Goal: Information Seeking & Learning: Learn about a topic

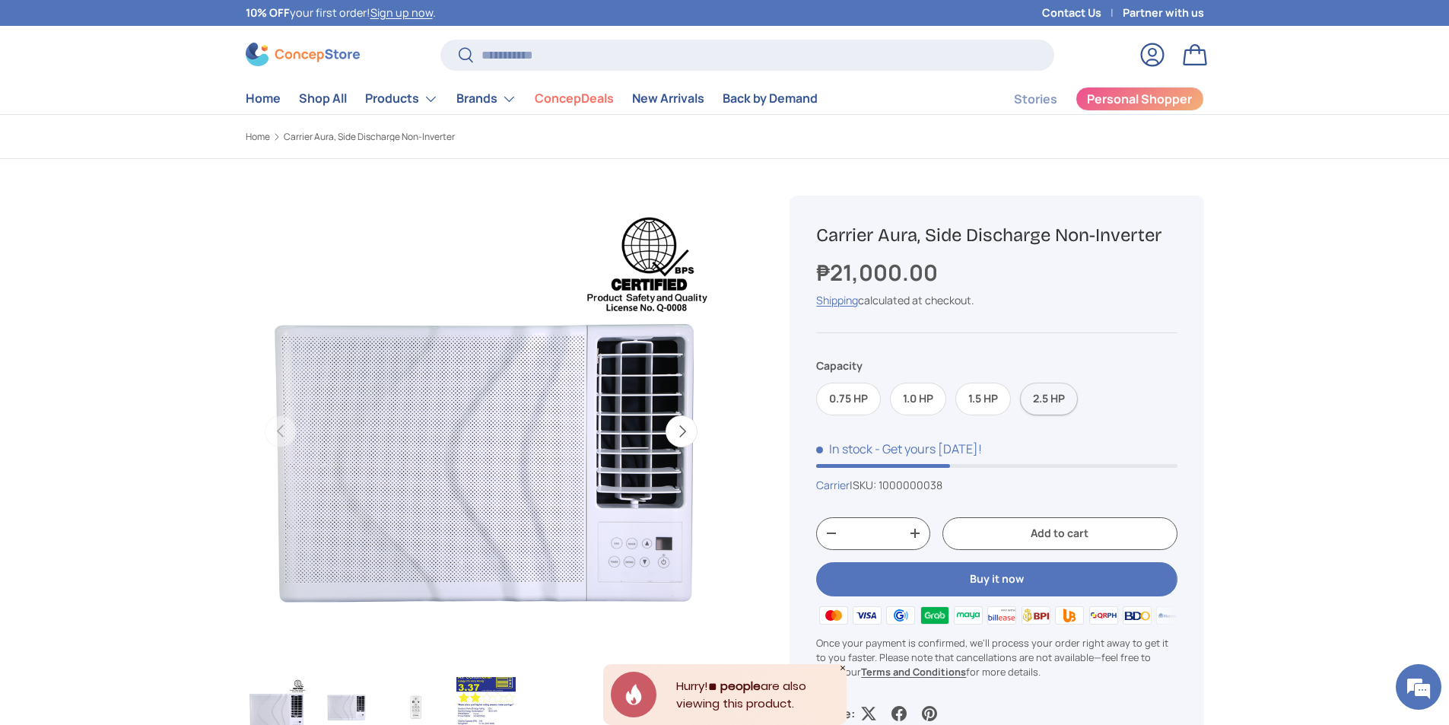
click at [1061, 398] on label "2.5 HP" at bounding box center [1049, 399] width 58 height 33
click at [1039, 409] on label "2.5 HP" at bounding box center [1049, 399] width 58 height 33
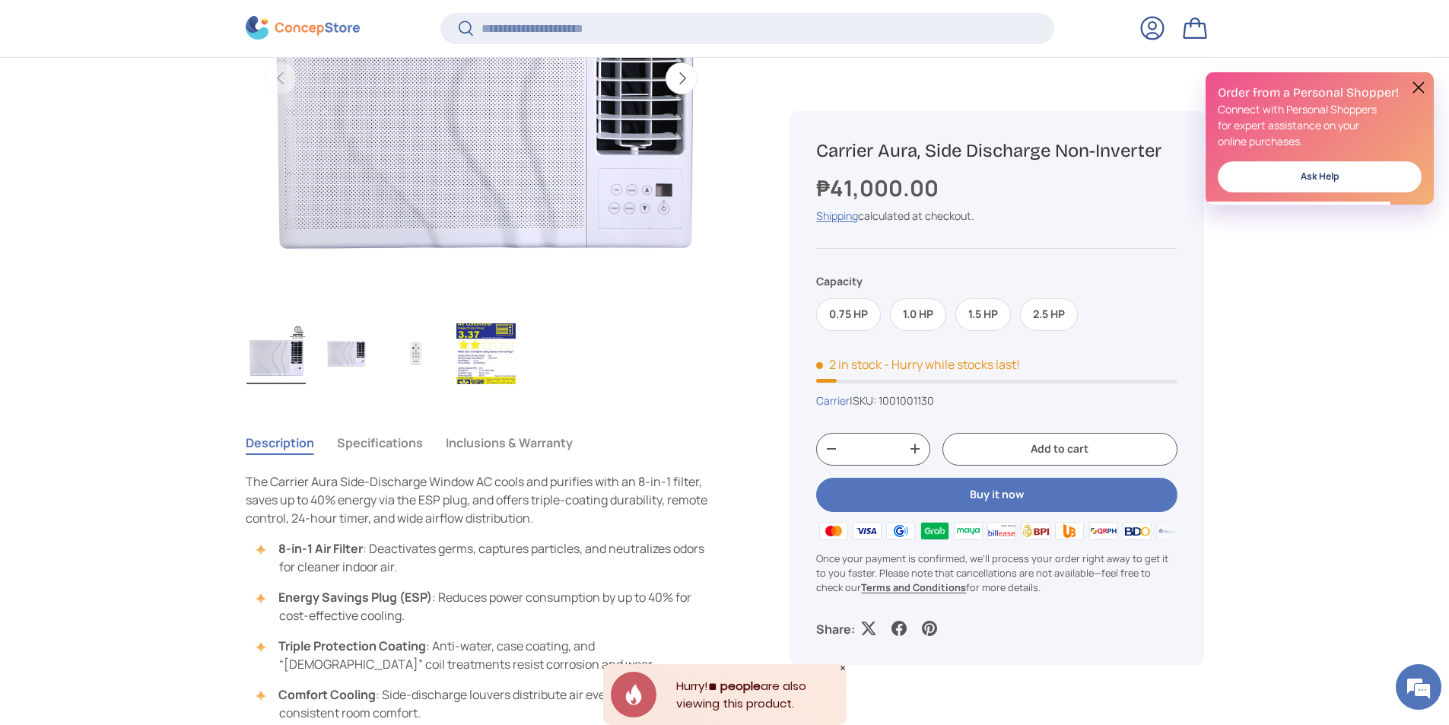
scroll to position [377, 0]
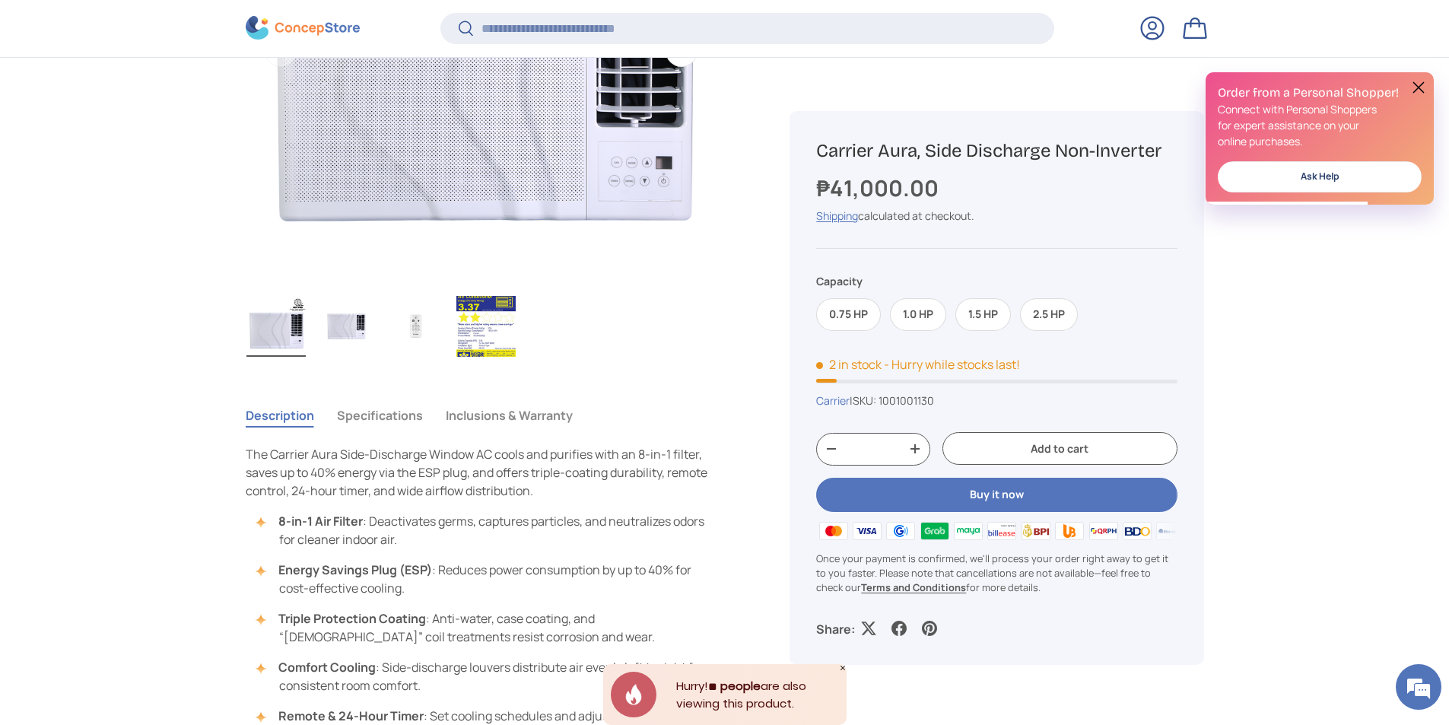
click at [357, 328] on img "Gallery Viewer" at bounding box center [345, 326] width 59 height 61
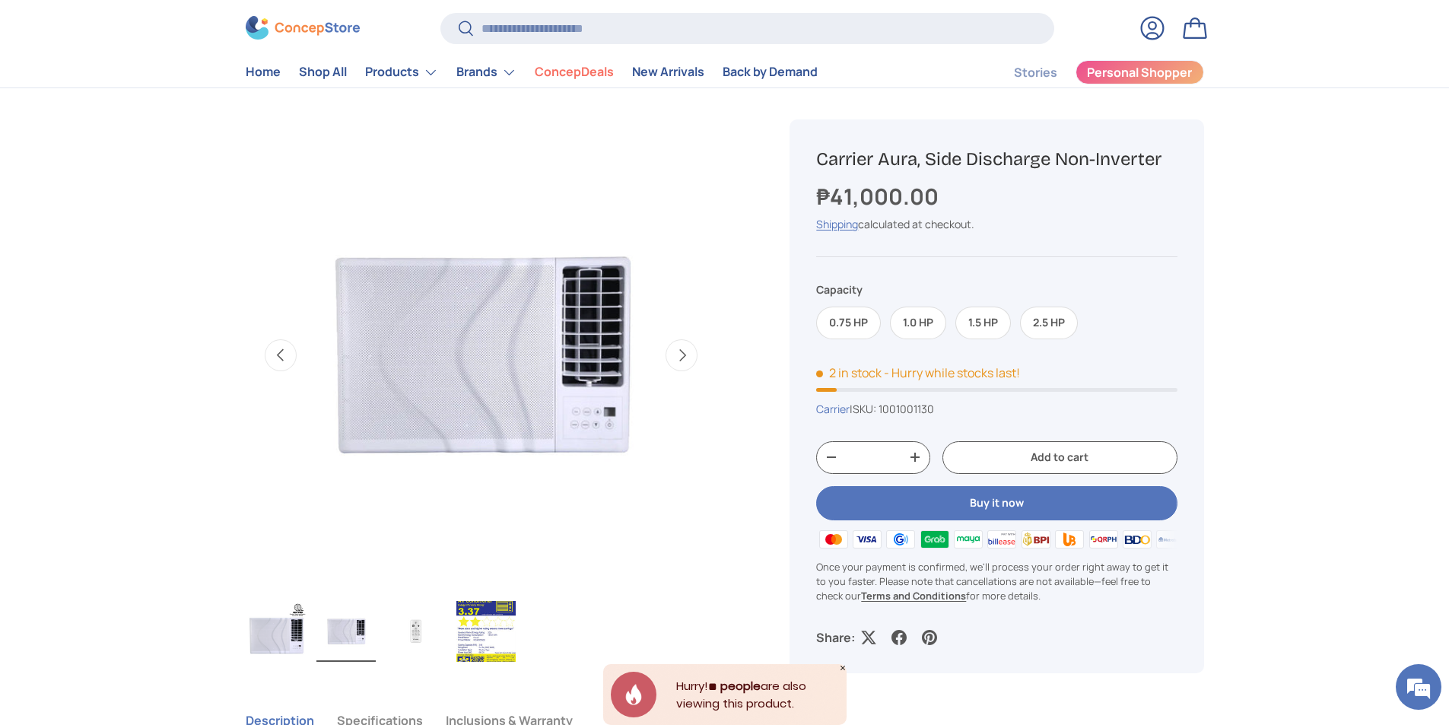
scroll to position [0, 0]
